Goal: Task Accomplishment & Management: Use online tool/utility

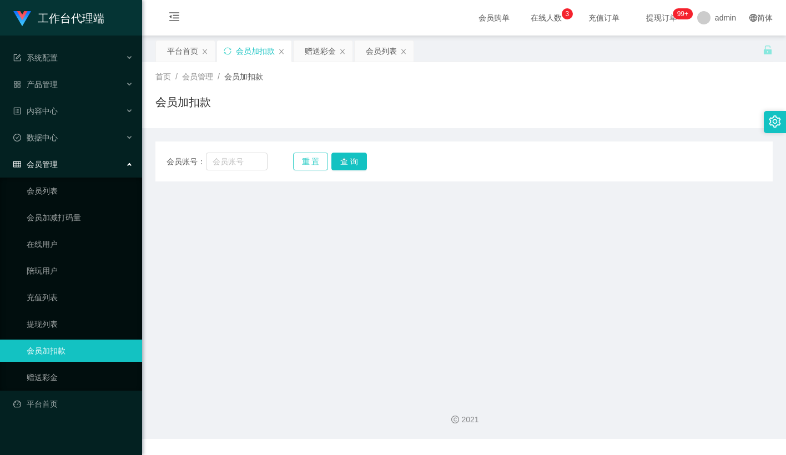
click at [312, 160] on button "重 置" at bounding box center [311, 162] width 36 height 18
click at [243, 165] on input "text" at bounding box center [237, 162] width 62 height 18
paste input "nuriko9720"
type input "nuriko9720"
click at [349, 160] on button "查 询" at bounding box center [349, 162] width 36 height 18
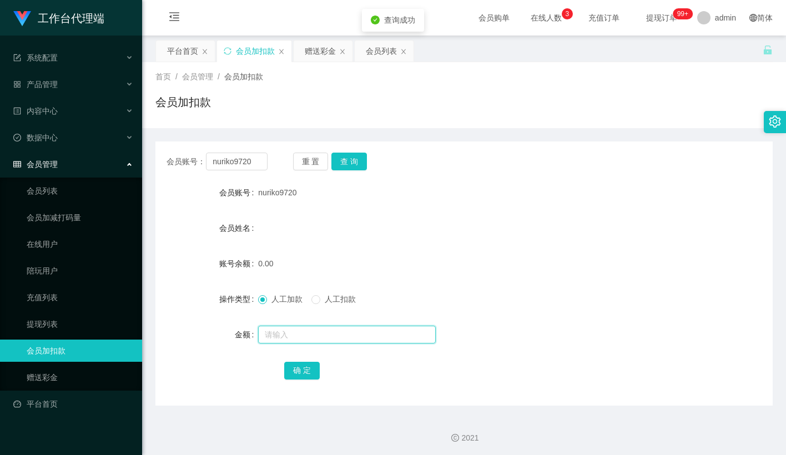
click at [285, 336] on input "text" at bounding box center [347, 335] width 178 height 18
type input "500"
drag, startPoint x: 297, startPoint y: 377, endPoint x: 323, endPoint y: 360, distance: 31.3
click at [297, 377] on button "确 定" at bounding box center [302, 371] width 36 height 18
click at [421, 270] on div "0.00" at bounding box center [438, 264] width 360 height 22
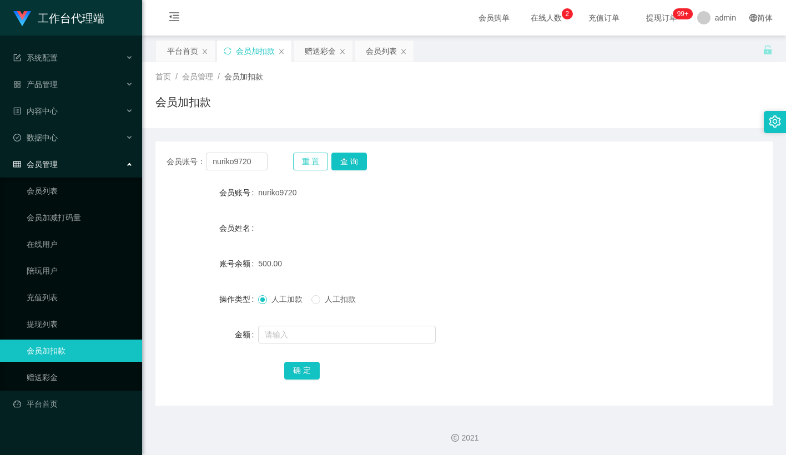
click at [309, 163] on button "重 置" at bounding box center [311, 162] width 36 height 18
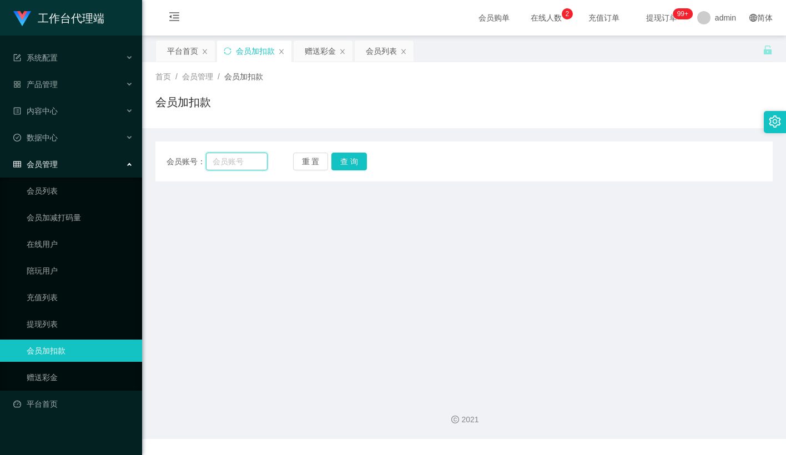
click at [250, 160] on input "text" at bounding box center [237, 162] width 62 height 18
paste input "nuriko9720"
type input "nuriko9720"
click at [347, 154] on button "查 询" at bounding box center [349, 162] width 36 height 18
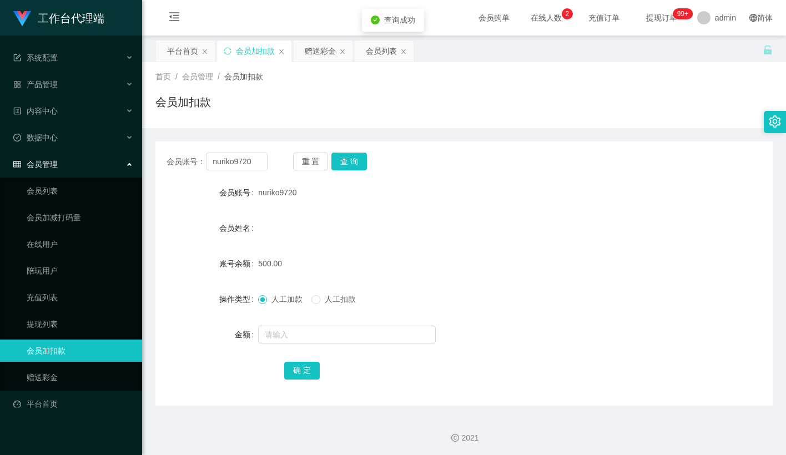
click at [538, 157] on div "会员账号： nuriko9720 重 置 查 询" at bounding box center [463, 162] width 617 height 18
